Goal: Ask a question

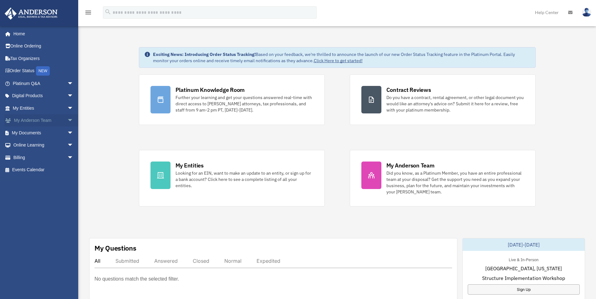
click at [67, 120] on span "arrow_drop_down" at bounding box center [73, 120] width 13 height 13
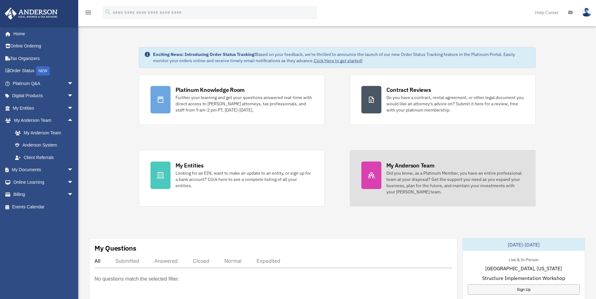
click at [383, 168] on link "My Anderson Team Did you know, as a Platinum Member, you have an entire profess…" at bounding box center [443, 178] width 186 height 57
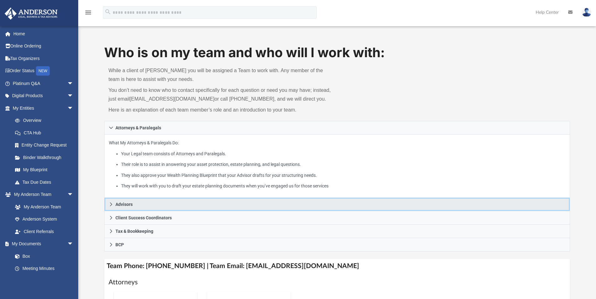
click at [110, 202] on link "Advisors" at bounding box center [337, 204] width 466 height 13
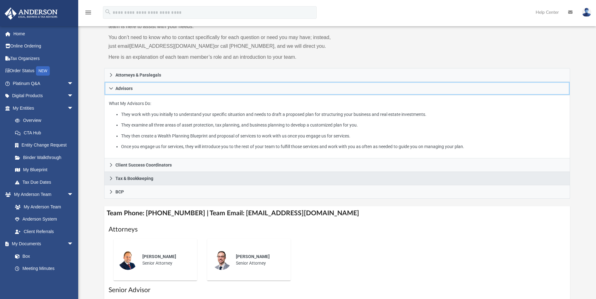
scroll to position [63, 0]
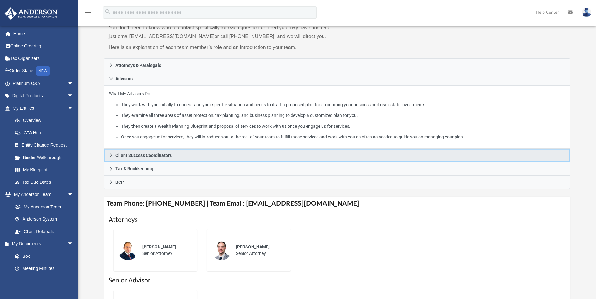
click at [109, 153] on icon at bounding box center [111, 155] width 4 height 4
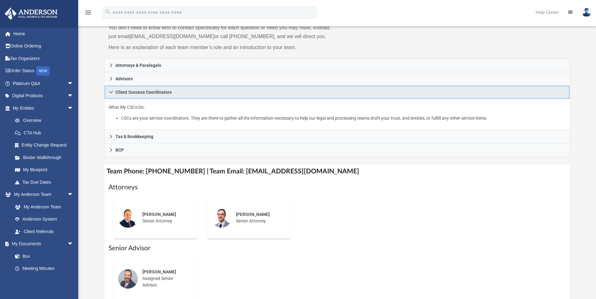
scroll to position [94, 0]
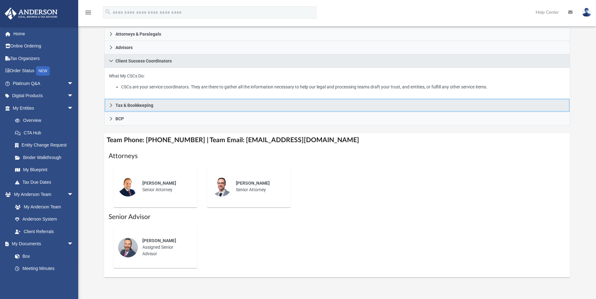
click at [113, 104] on icon at bounding box center [111, 105] width 4 height 4
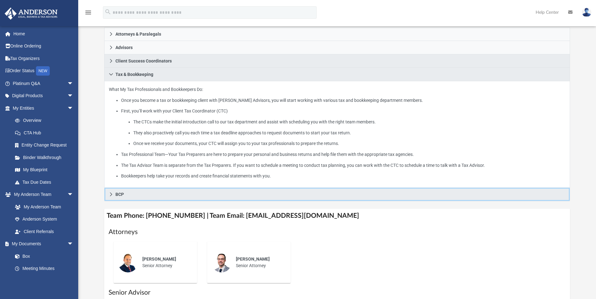
click at [112, 195] on icon at bounding box center [111, 194] width 4 height 4
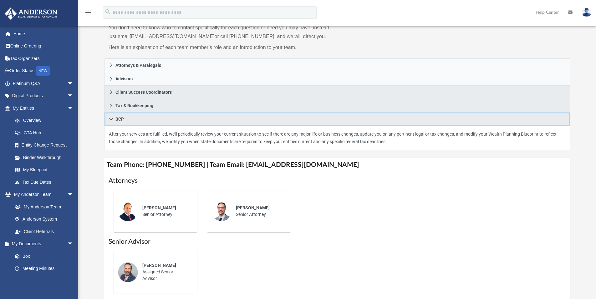
scroll to position [0, 0]
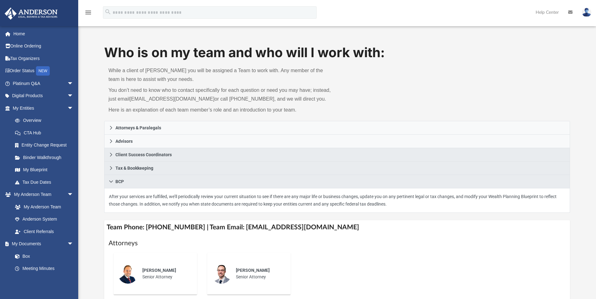
click at [581, 12] on link at bounding box center [586, 12] width 19 height 28
click at [37, 71] on link "Order Status NEW" at bounding box center [43, 71] width 78 height 13
click at [48, 68] on div "NEW" at bounding box center [43, 70] width 14 height 9
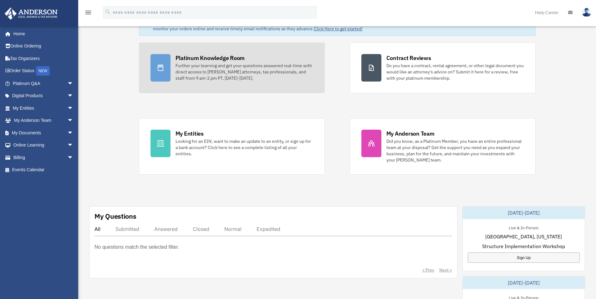
scroll to position [31, 0]
click at [204, 65] on div "Further your learning and get your questions answered real-time with direct acc…" at bounding box center [244, 72] width 138 height 19
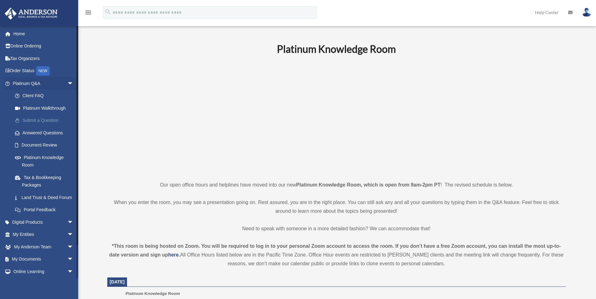
click at [42, 120] on link "Submit a Question" at bounding box center [46, 120] width 74 height 13
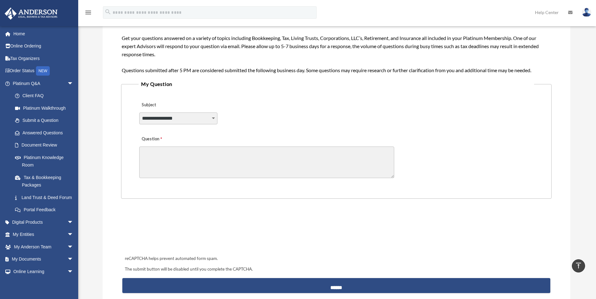
scroll to position [61, 0]
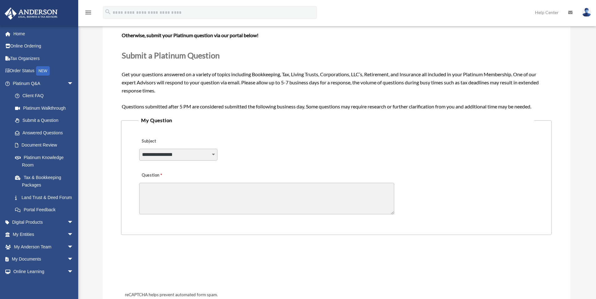
click at [210, 154] on select "**********" at bounding box center [178, 155] width 78 height 12
click at [283, 123] on legend "My Question" at bounding box center [335, 120] width 395 height 9
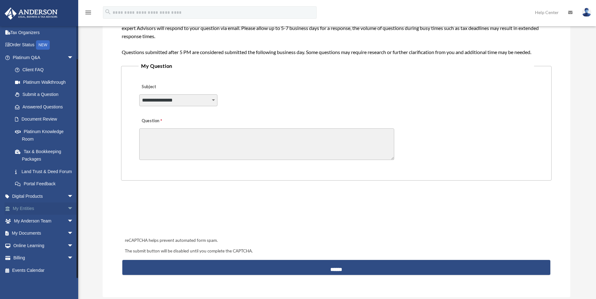
scroll to position [125, 0]
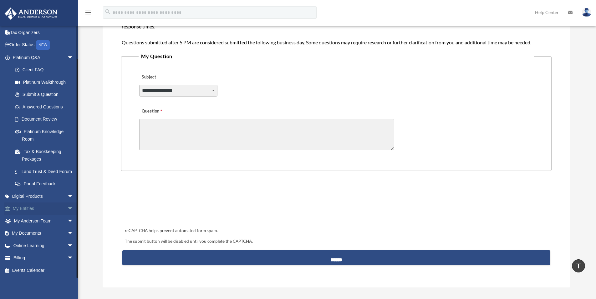
click at [67, 209] on span "arrow_drop_down" at bounding box center [73, 209] width 13 height 13
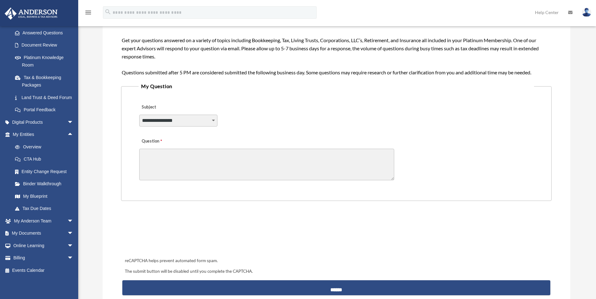
scroll to position [63, 0]
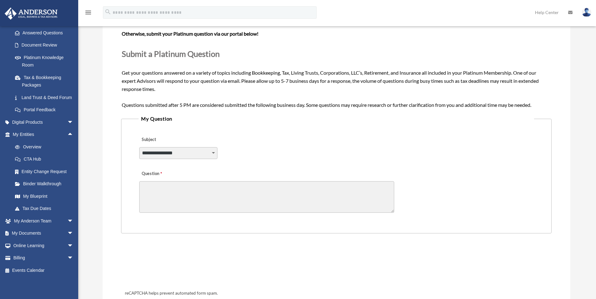
click at [214, 155] on select "**********" at bounding box center [178, 153] width 78 height 12
select select "******"
click at [139, 147] on select "**********" at bounding box center [178, 153] width 78 height 12
click at [170, 190] on textarea "Question" at bounding box center [266, 197] width 255 height 32
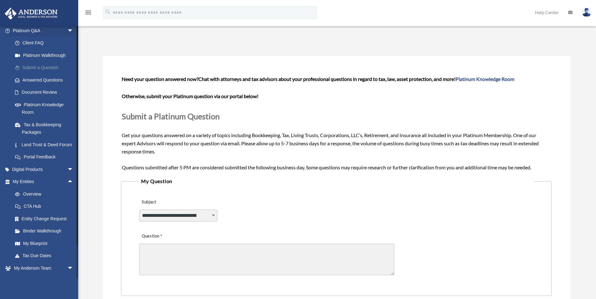
scroll to position [0, 0]
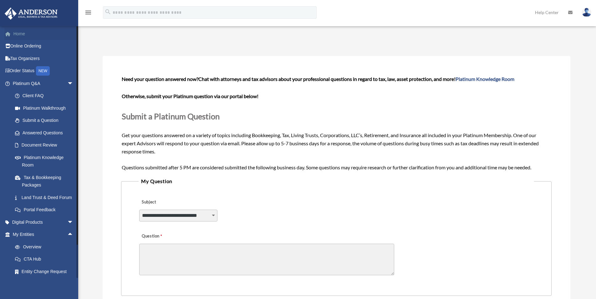
click at [20, 31] on link "Home" at bounding box center [43, 34] width 78 height 13
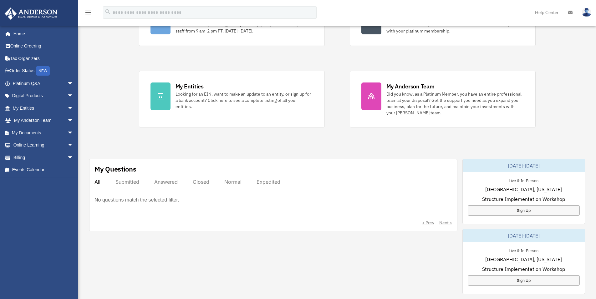
scroll to position [94, 0]
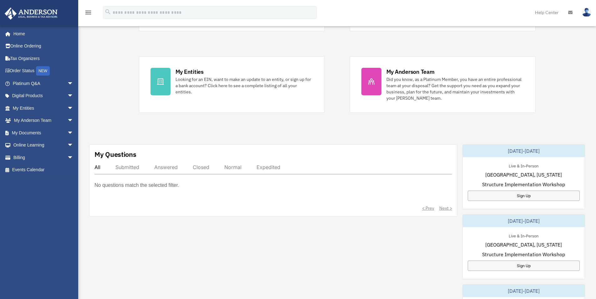
click at [270, 166] on div "Expedited" at bounding box center [268, 167] width 24 height 6
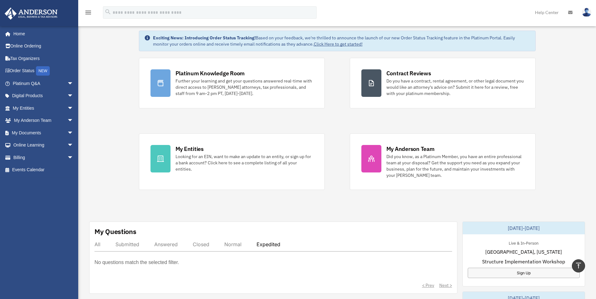
scroll to position [0, 0]
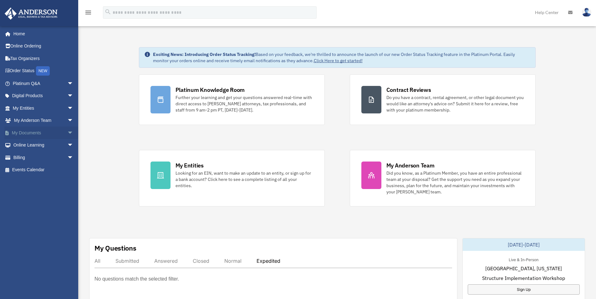
click at [67, 130] on span "arrow_drop_down" at bounding box center [73, 133] width 13 height 13
click at [28, 143] on link "Box" at bounding box center [46, 145] width 74 height 13
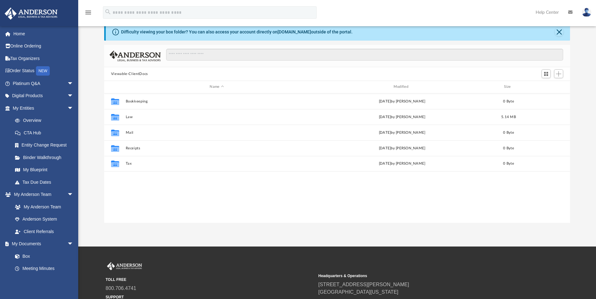
scroll to position [31, 0]
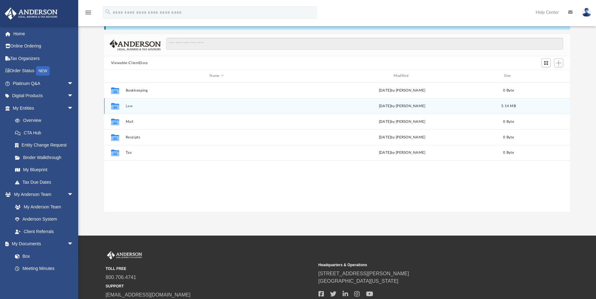
click at [127, 105] on button "Law" at bounding box center [216, 106] width 182 height 4
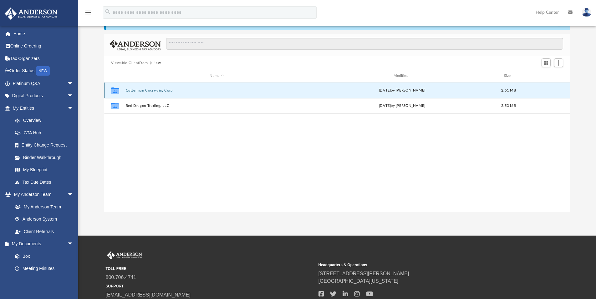
click at [157, 90] on button "Cutterman Coxswain, Corp" at bounding box center [216, 90] width 182 height 4
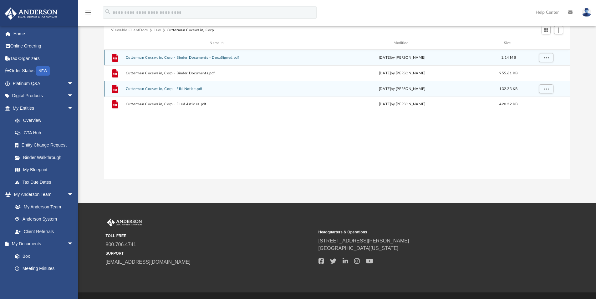
scroll to position [48, 0]
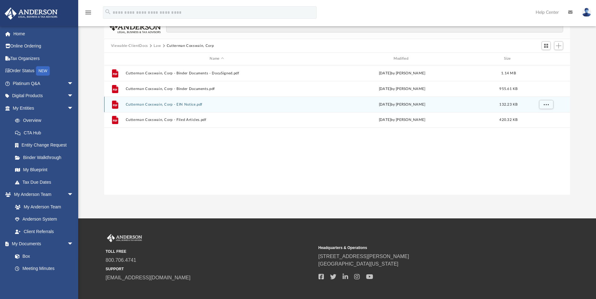
click at [136, 104] on button "Cutterman Coxswain, Corp - EIN Notice.pdf" at bounding box center [216, 105] width 182 height 4
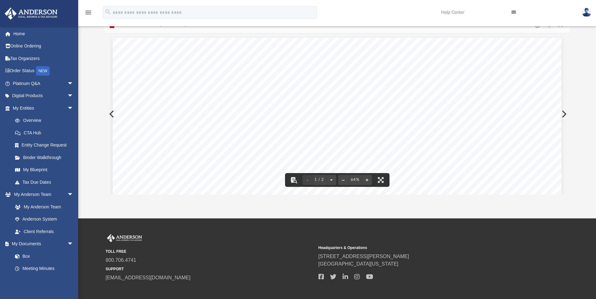
scroll to position [0, 0]
click at [13, 32] on span at bounding box center [11, 34] width 5 height 4
